Goal: Transaction & Acquisition: Purchase product/service

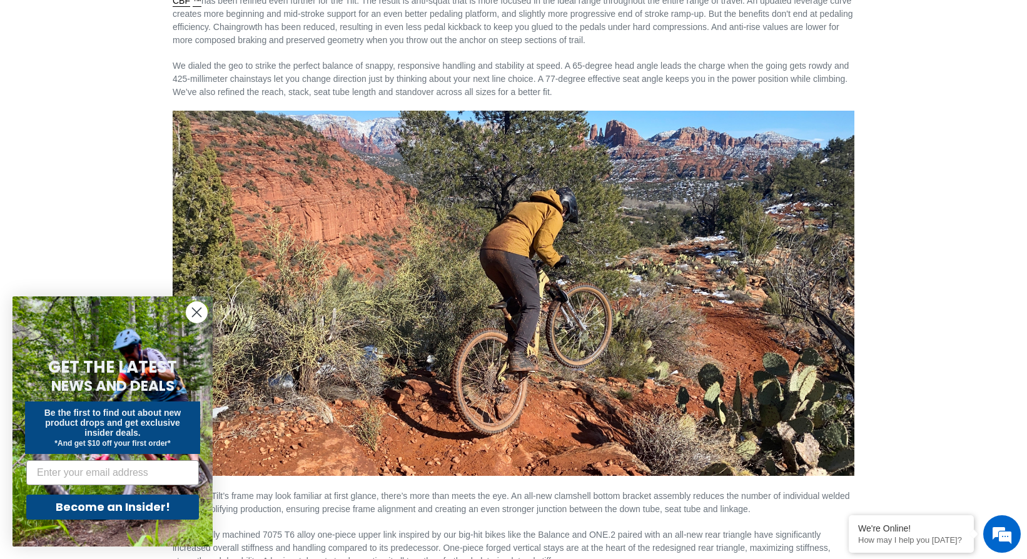
scroll to position [1642, 0]
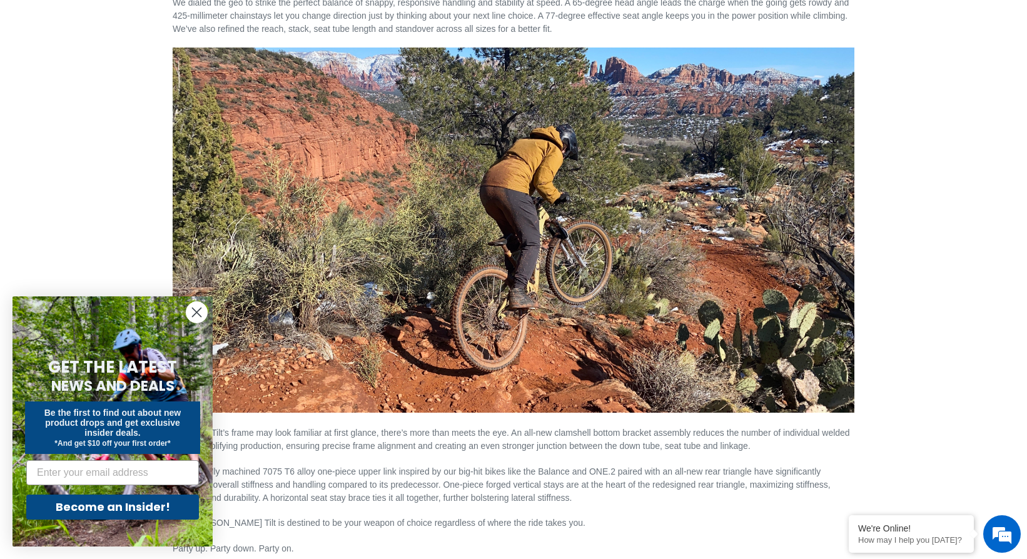
click at [197, 308] on circle "Close dialog" at bounding box center [196, 312] width 21 height 21
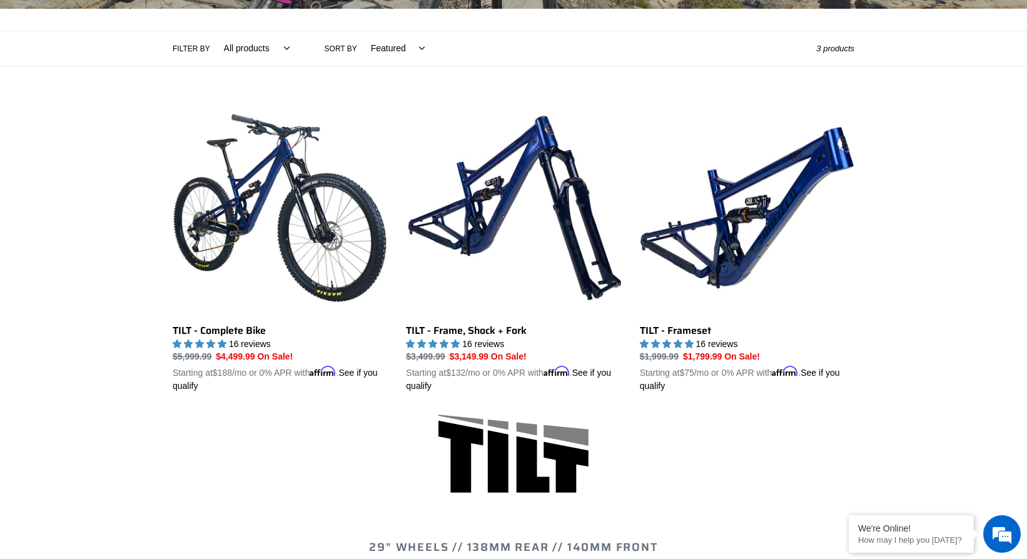
scroll to position [266, 0]
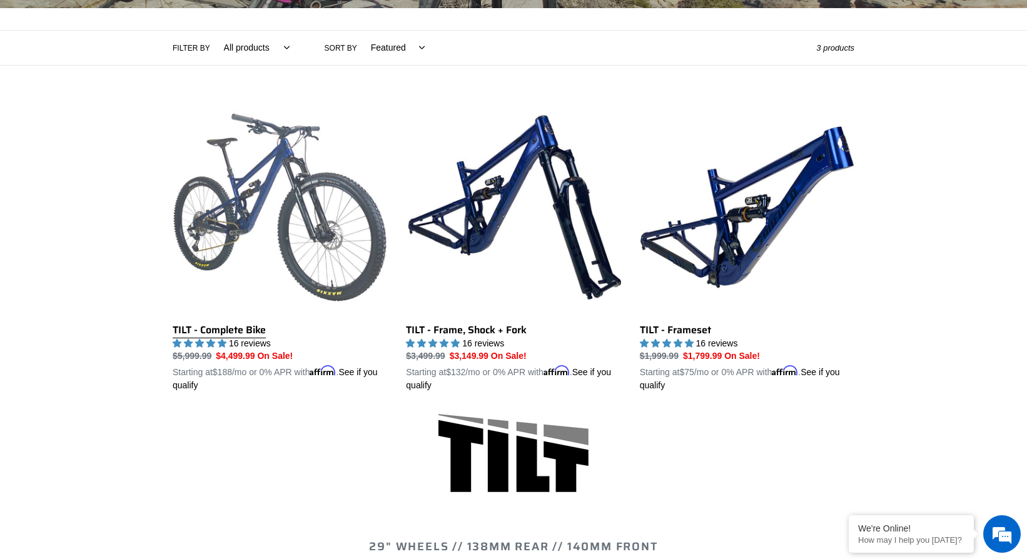
click at [270, 222] on link "TILT - Complete Bike" at bounding box center [280, 246] width 215 height 293
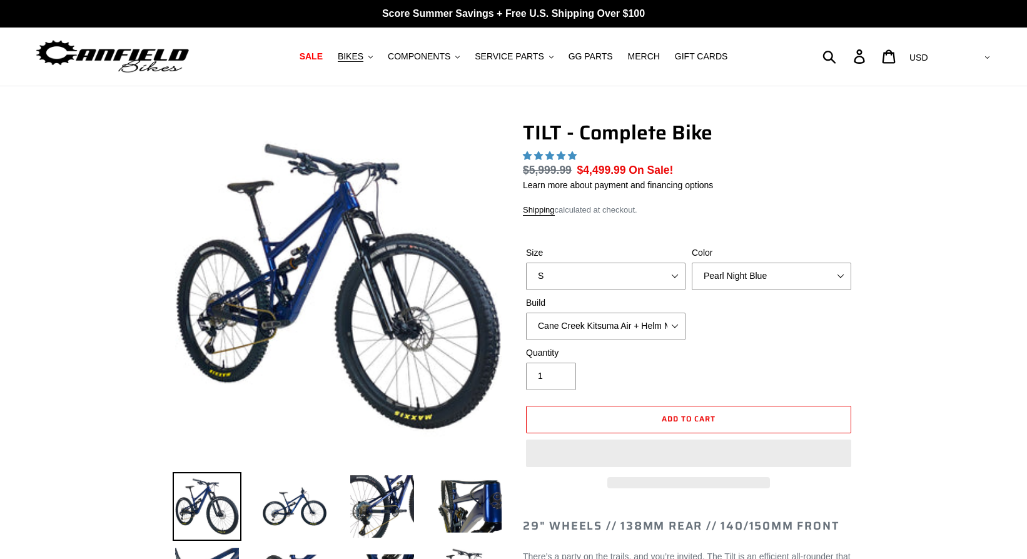
select select "highest-rating"
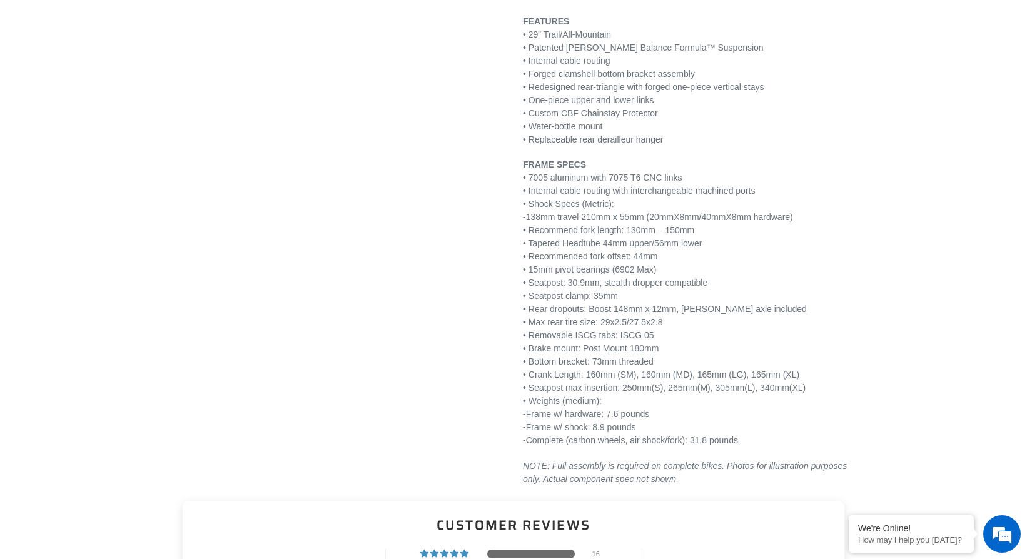
scroll to position [1995, 0]
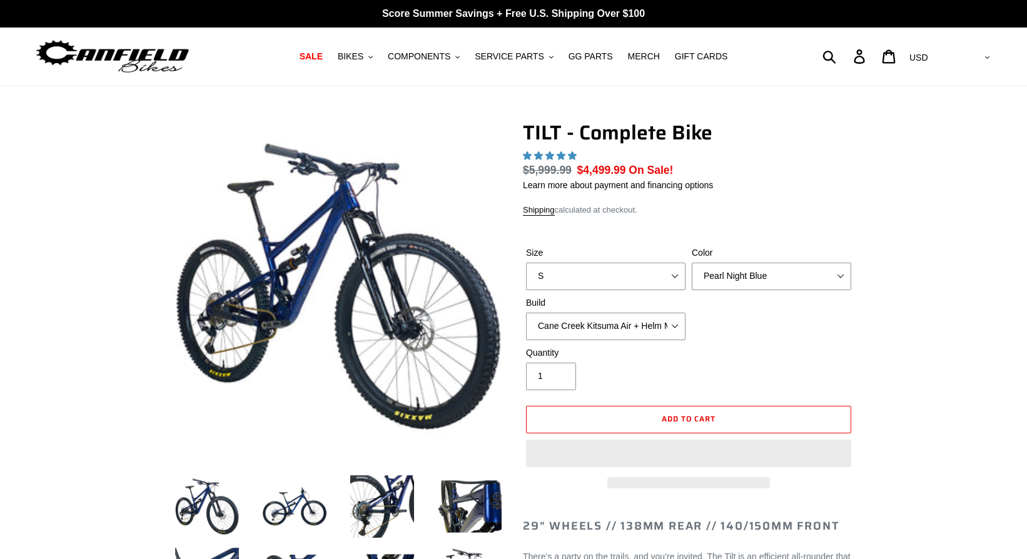
select select "highest-rating"
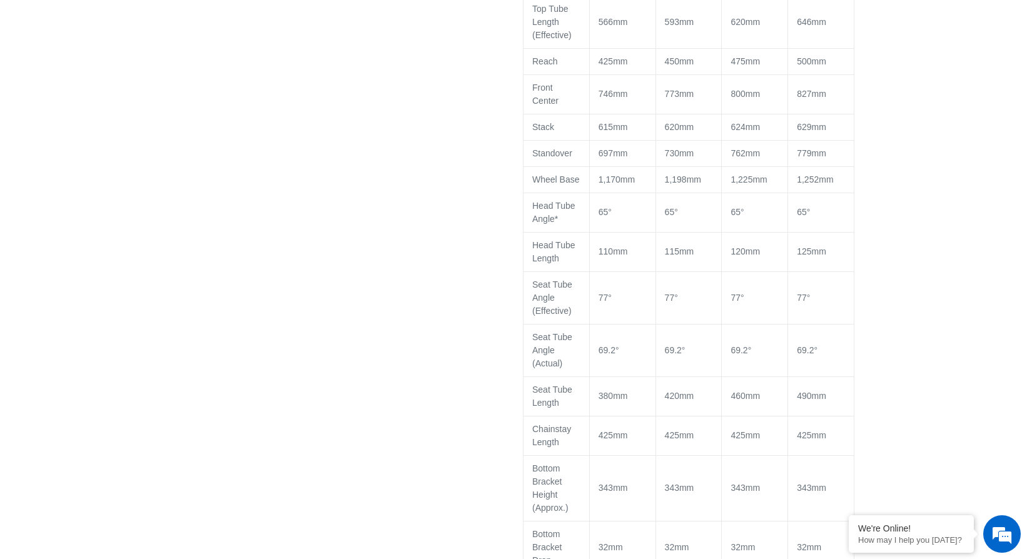
scroll to position [1237, 0]
